Goal: Check status: Check status

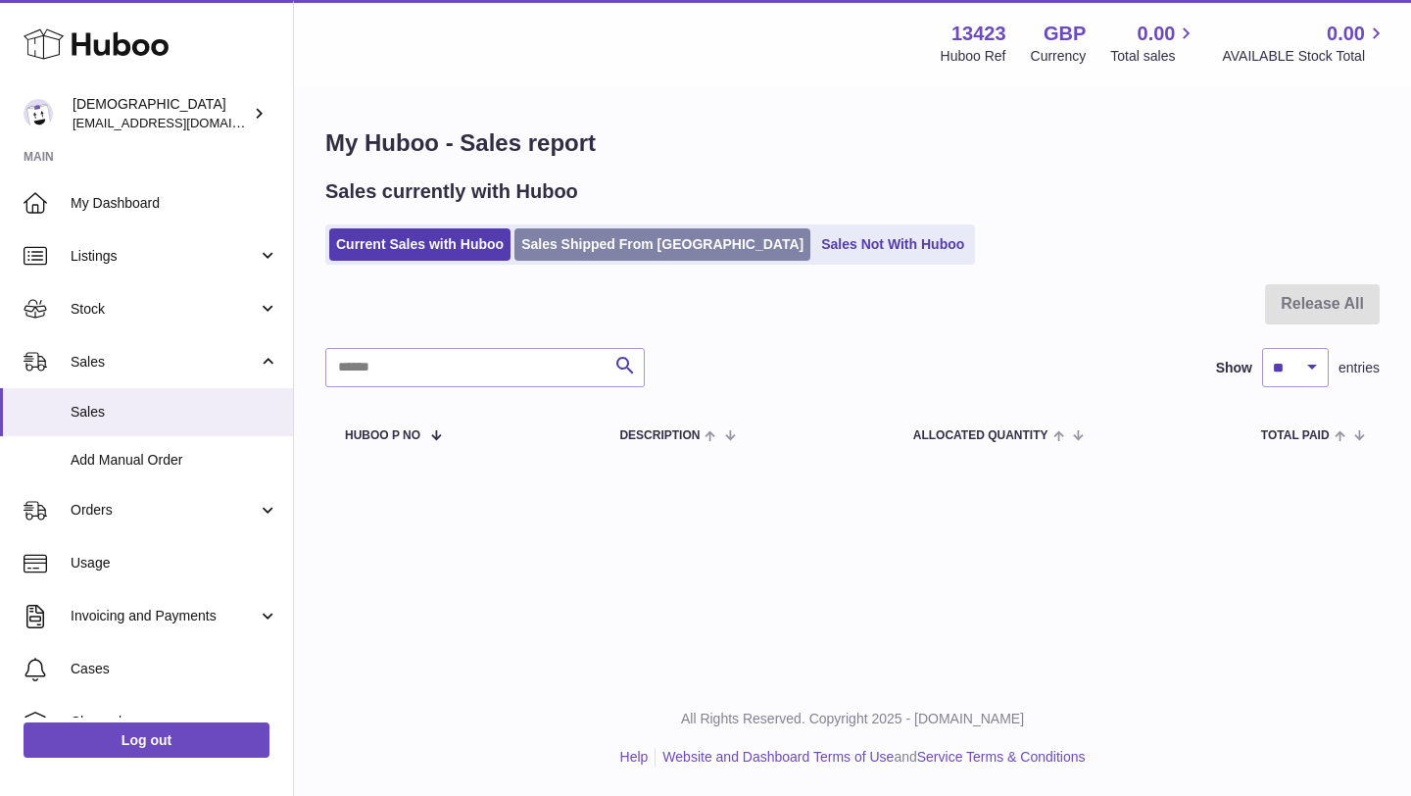
click at [608, 243] on link "Sales Shipped From Huboo" at bounding box center [663, 244] width 296 height 32
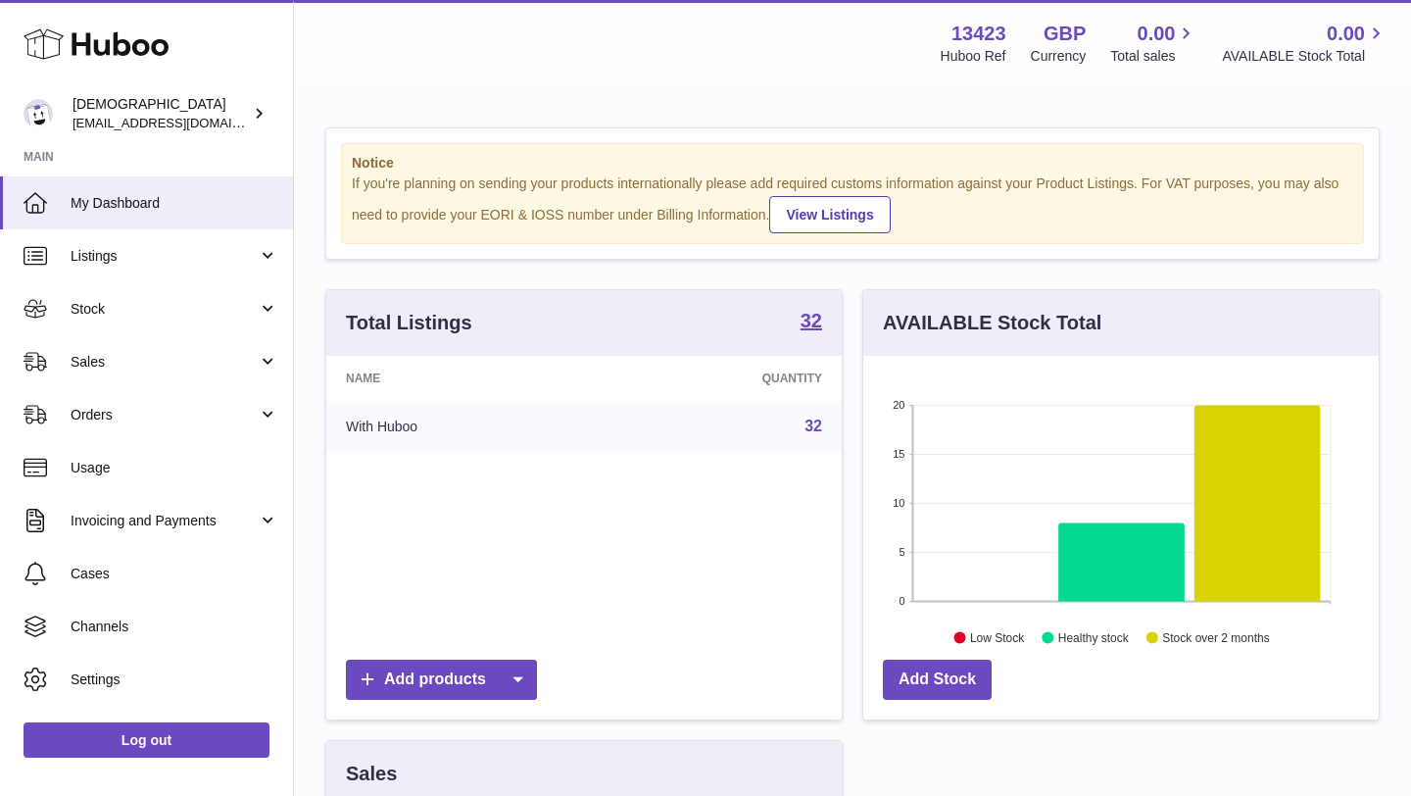
scroll to position [306, 516]
click at [190, 359] on span "Sales" at bounding box center [164, 362] width 187 height 19
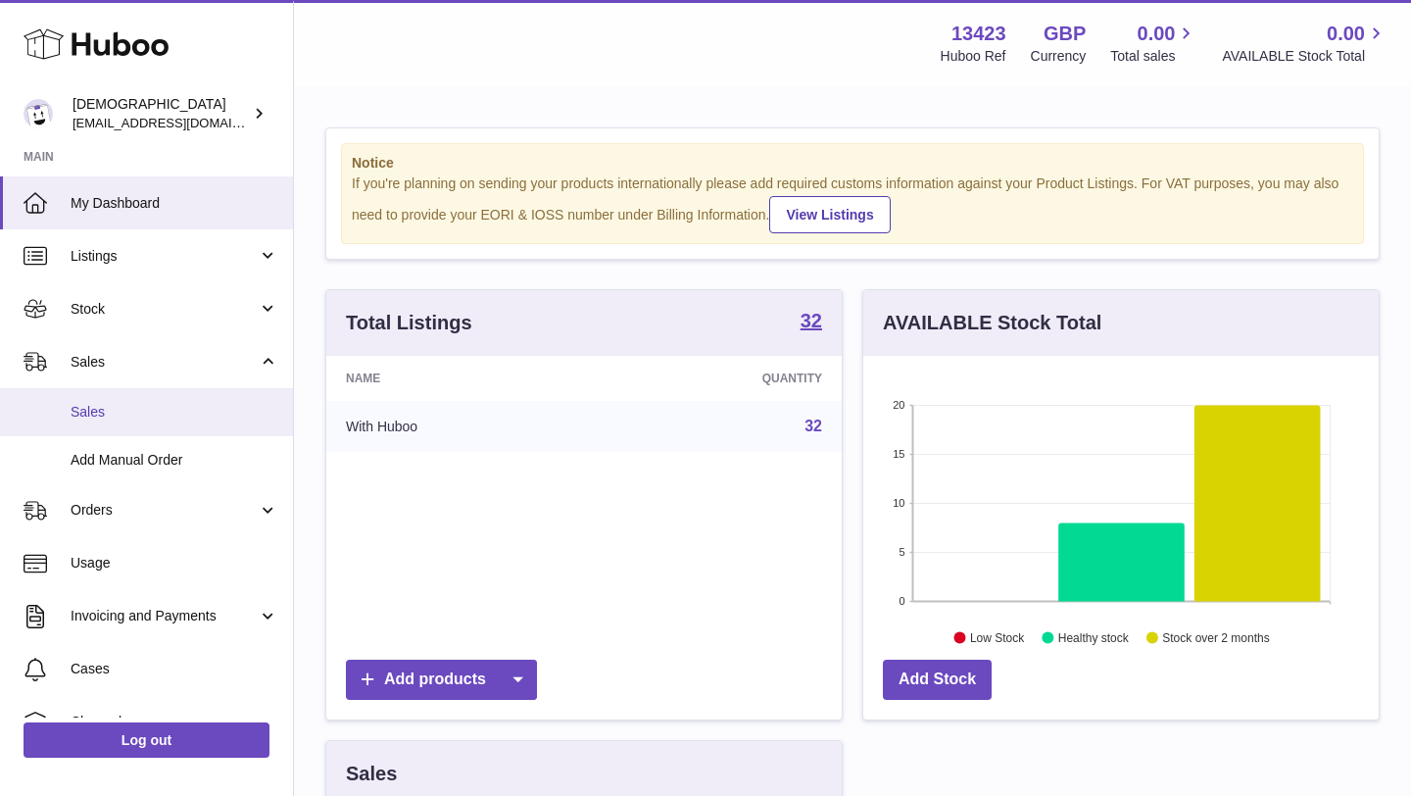
click at [186, 404] on span "Sales" at bounding box center [175, 412] width 208 height 19
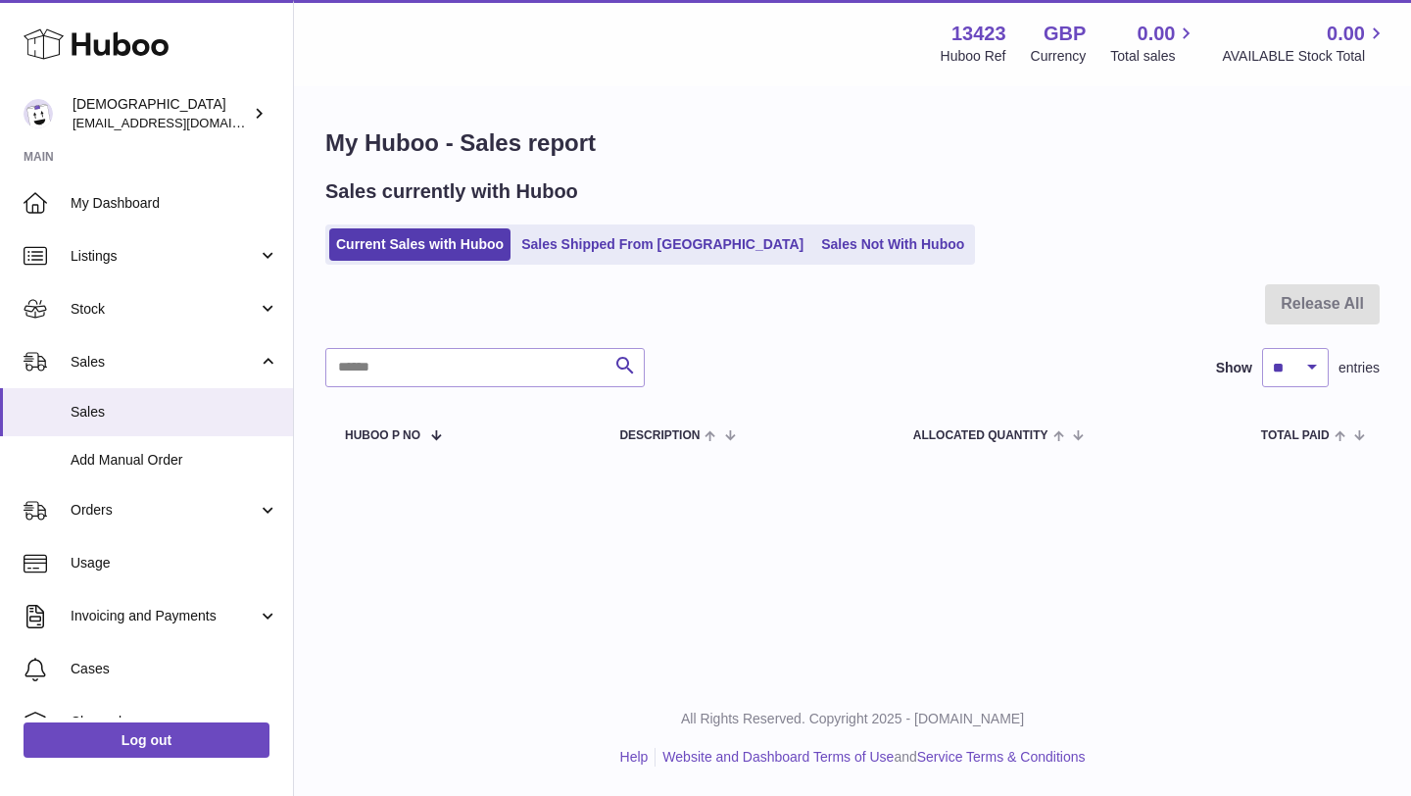
click at [588, 263] on ul "Current Sales with Huboo Sales Shipped From Huboo Sales Not With Huboo" at bounding box center [650, 244] width 650 height 40
click at [583, 250] on link "Sales Shipped From Huboo" at bounding box center [663, 244] width 296 height 32
